Goal: Check status: Check status

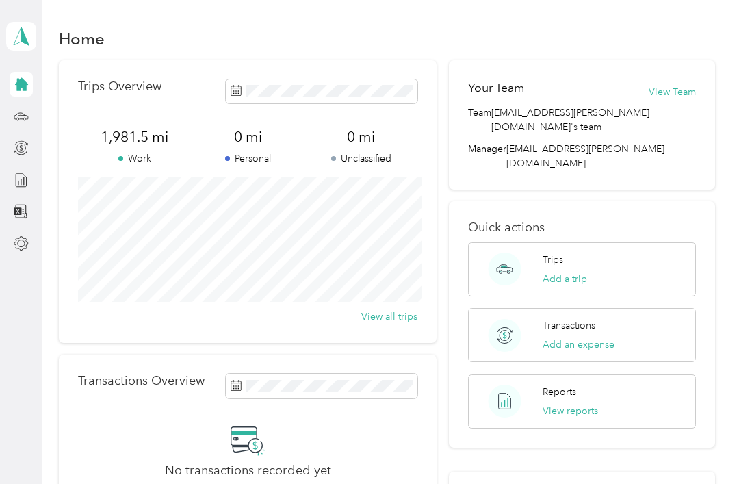
click at [569, 404] on button "View reports" at bounding box center [570, 411] width 55 height 14
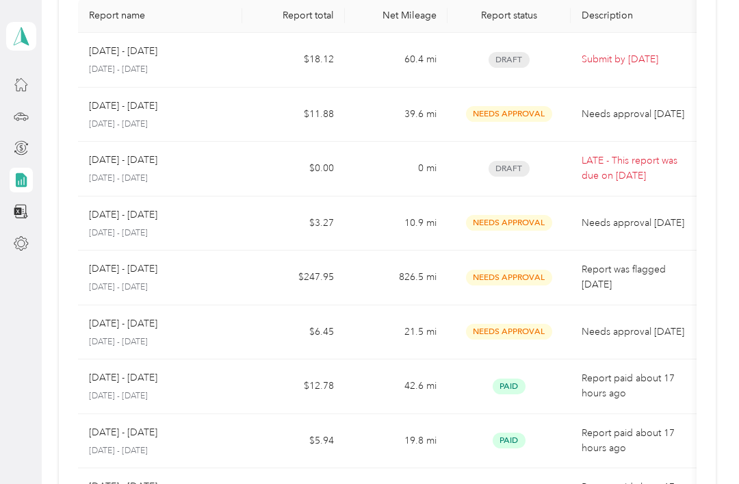
scroll to position [111, 0]
click at [681, 272] on p "Report was flagged [DATE]" at bounding box center [639, 278] width 115 height 30
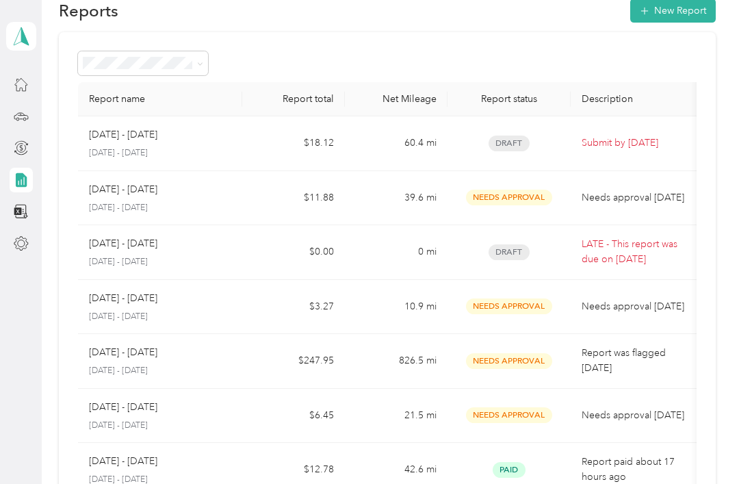
scroll to position [29, 0]
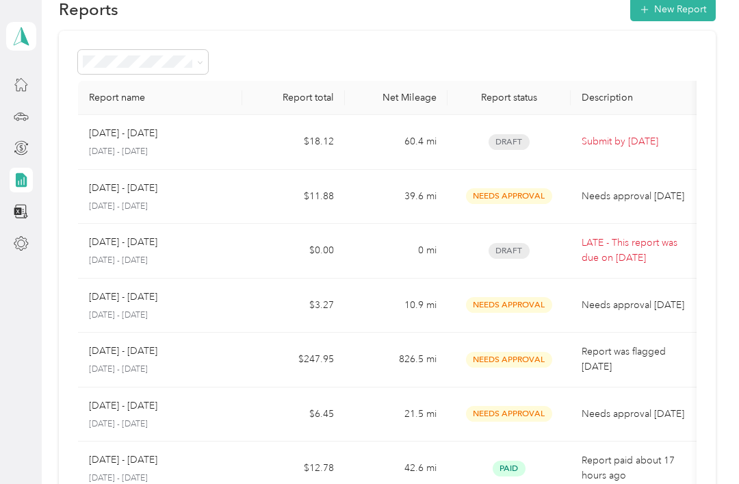
click at [643, 406] on p "Needs approval [DATE]" at bounding box center [639, 413] width 115 height 15
